Goal: Task Accomplishment & Management: Use online tool/utility

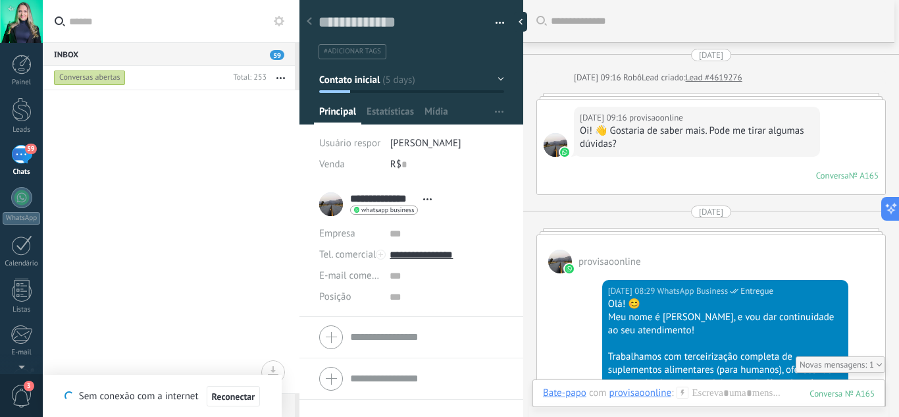
click at [525, 20] on div at bounding box center [520, 22] width 13 height 20
type textarea "**********"
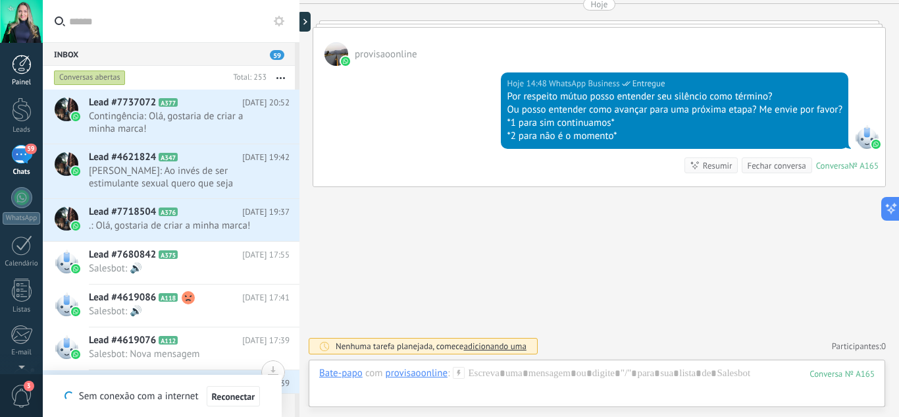
click at [26, 59] on div at bounding box center [22, 65] width 20 height 20
